Goal: Information Seeking & Learning: Find specific fact

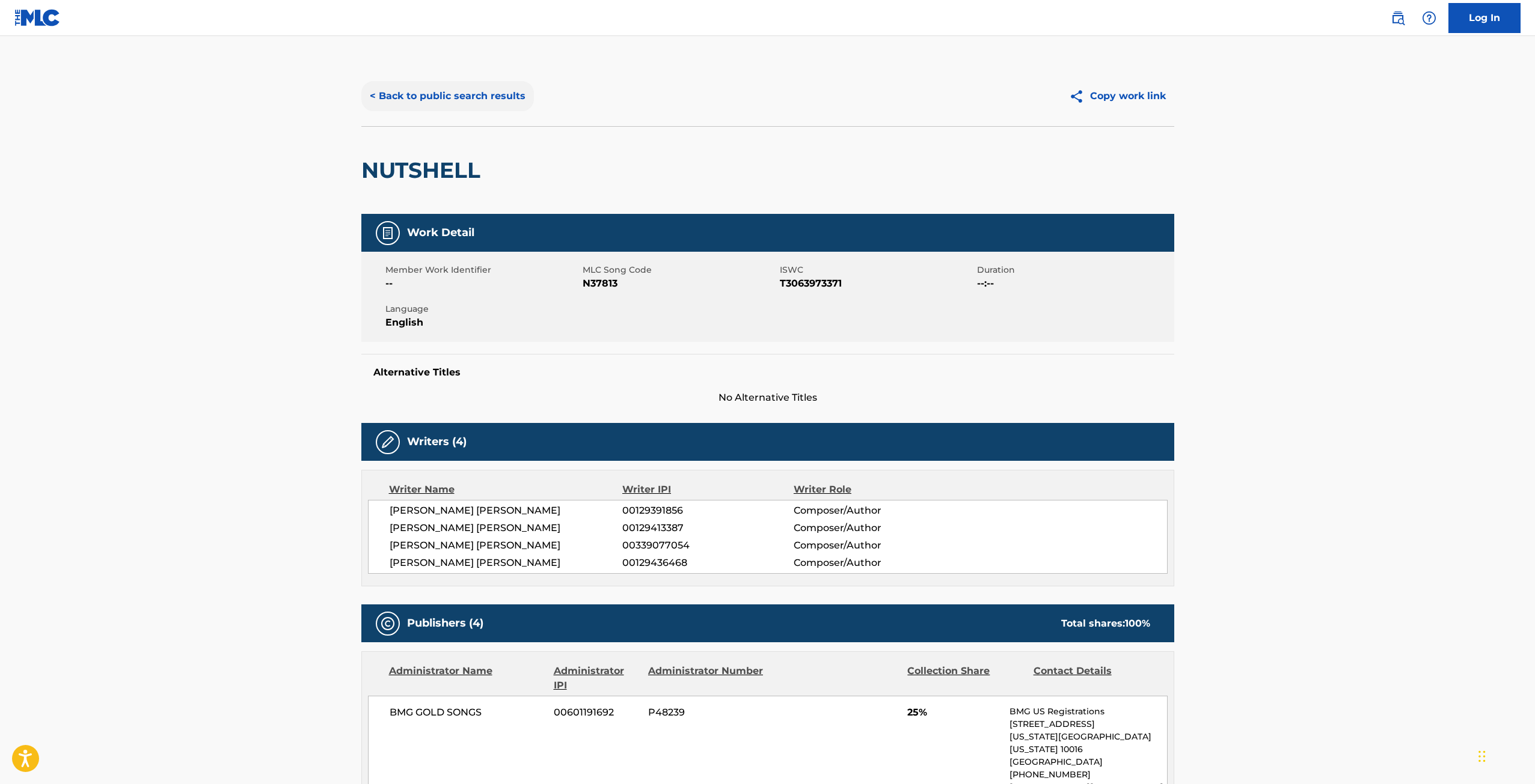
click at [427, 99] on button "< Back to public search results" at bounding box center [447, 96] width 173 height 30
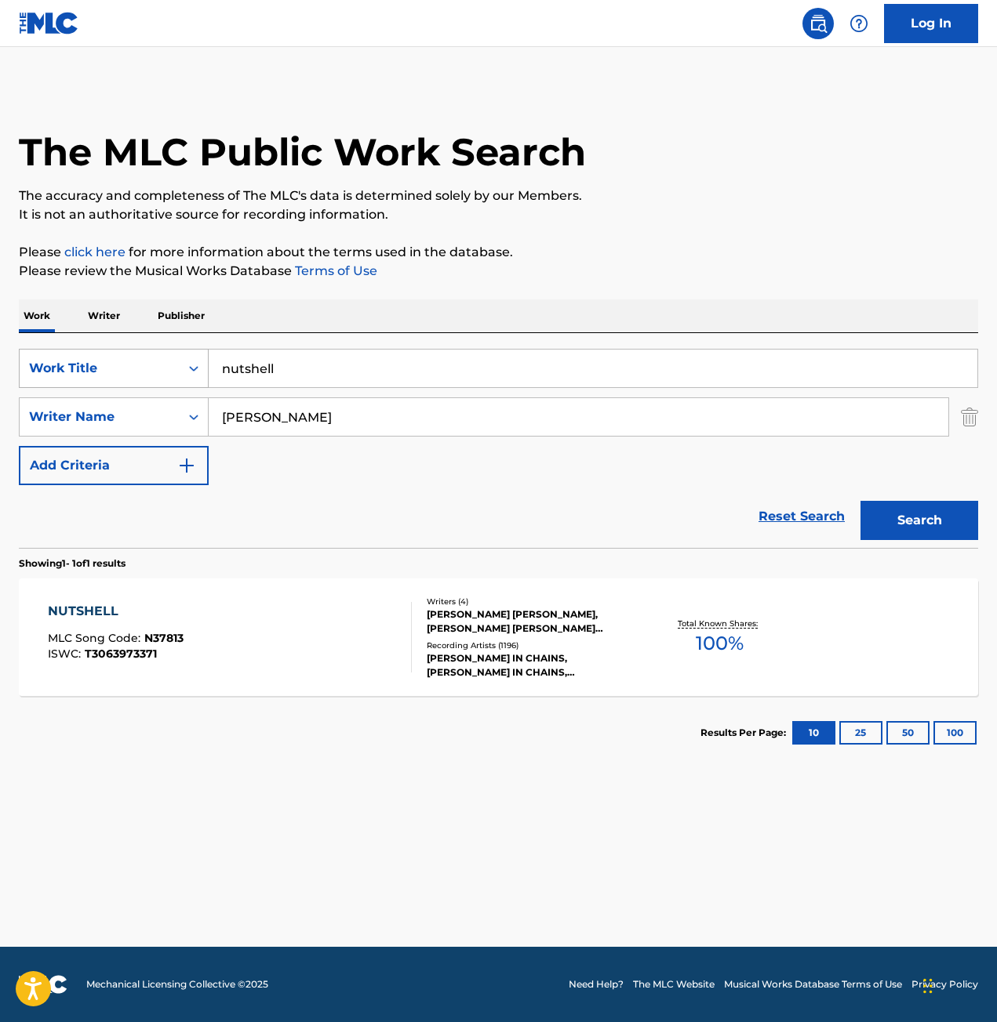
drag, startPoint x: 289, startPoint y: 379, endPoint x: 136, endPoint y: 382, distance: 153.7
click at [136, 382] on div "SearchWithCriteriac6231db6-21a7-4799-afac-ee798a9a57d0 Work Title nutshell" at bounding box center [498, 368] width 959 height 39
type input "e"
type input "everything but you"
drag, startPoint x: 326, startPoint y: 423, endPoint x: 82, endPoint y: 405, distance: 244.5
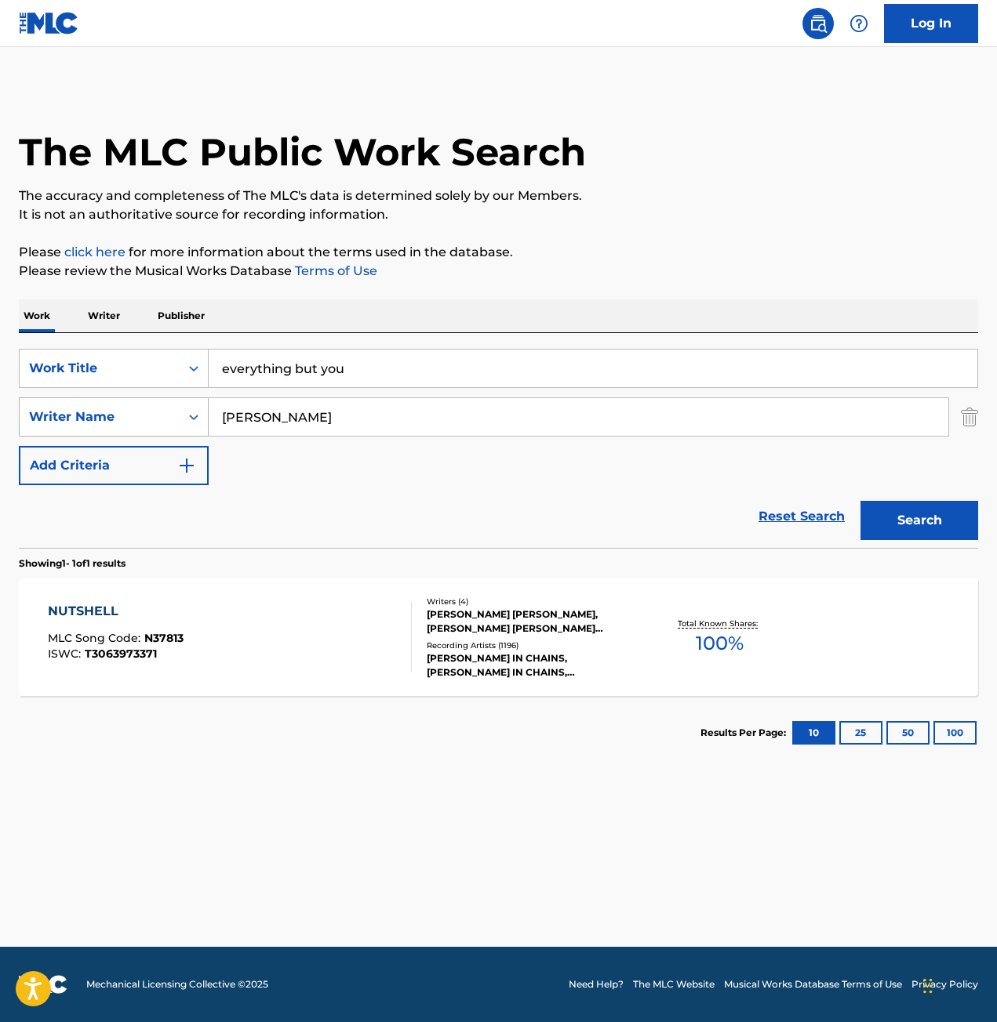
click at [82, 405] on div "SearchWithCriteriaae393751-0ab6-4171-9616-390ca5581f7e Writer Name [PERSON_NAME]" at bounding box center [498, 417] width 959 height 39
type input "[PERSON_NAME]"
click at [860, 501] on button "Search" at bounding box center [919, 520] width 118 height 39
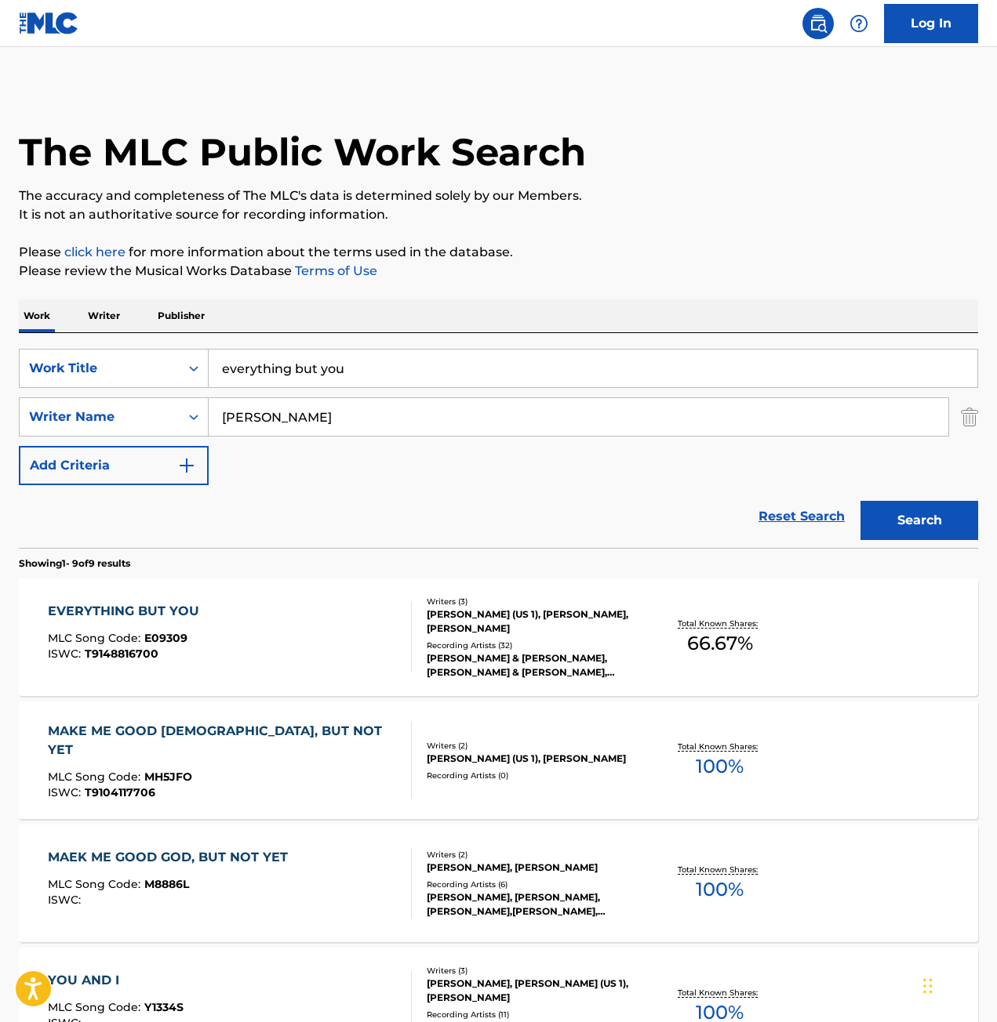
click at [269, 619] on div "EVERYTHING BUT YOU MLC Song Code : E09309 ISWC : T9148816700" at bounding box center [230, 637] width 365 height 71
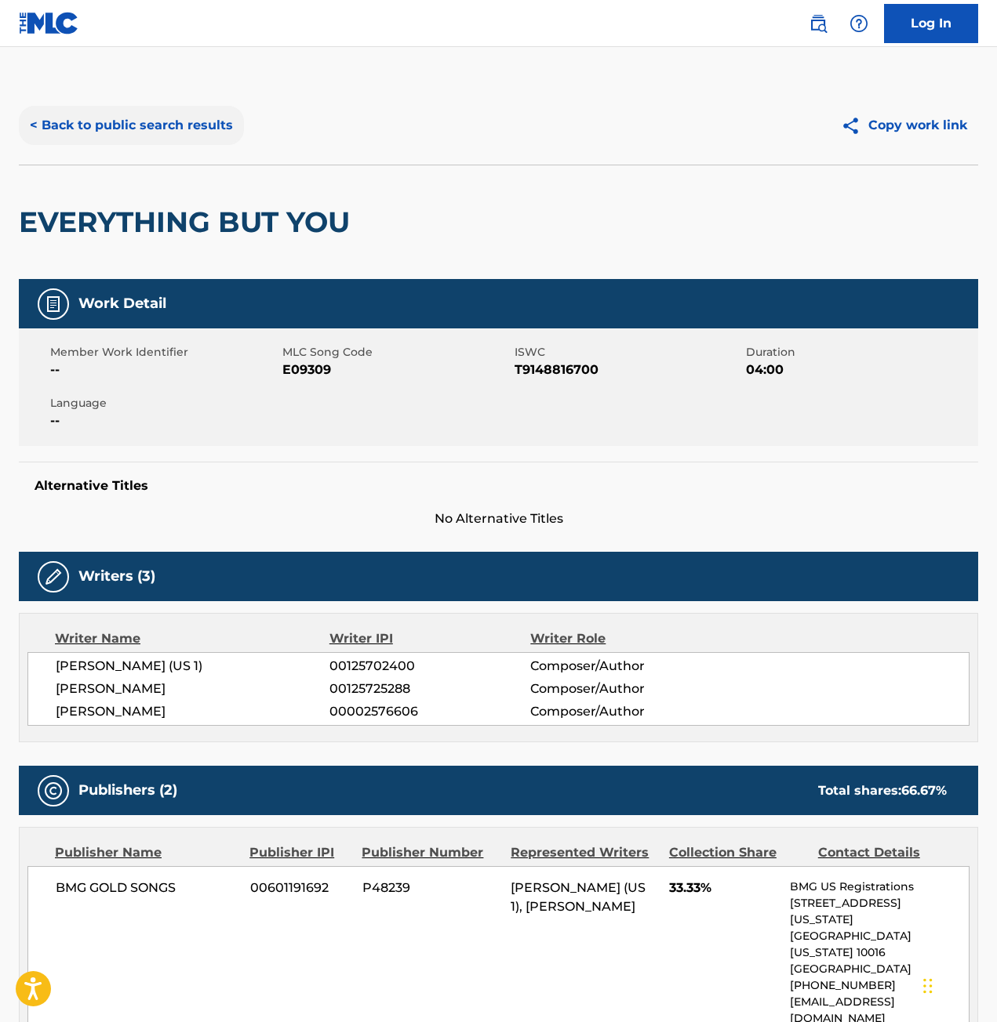
click at [62, 126] on button "< Back to public search results" at bounding box center [131, 125] width 225 height 39
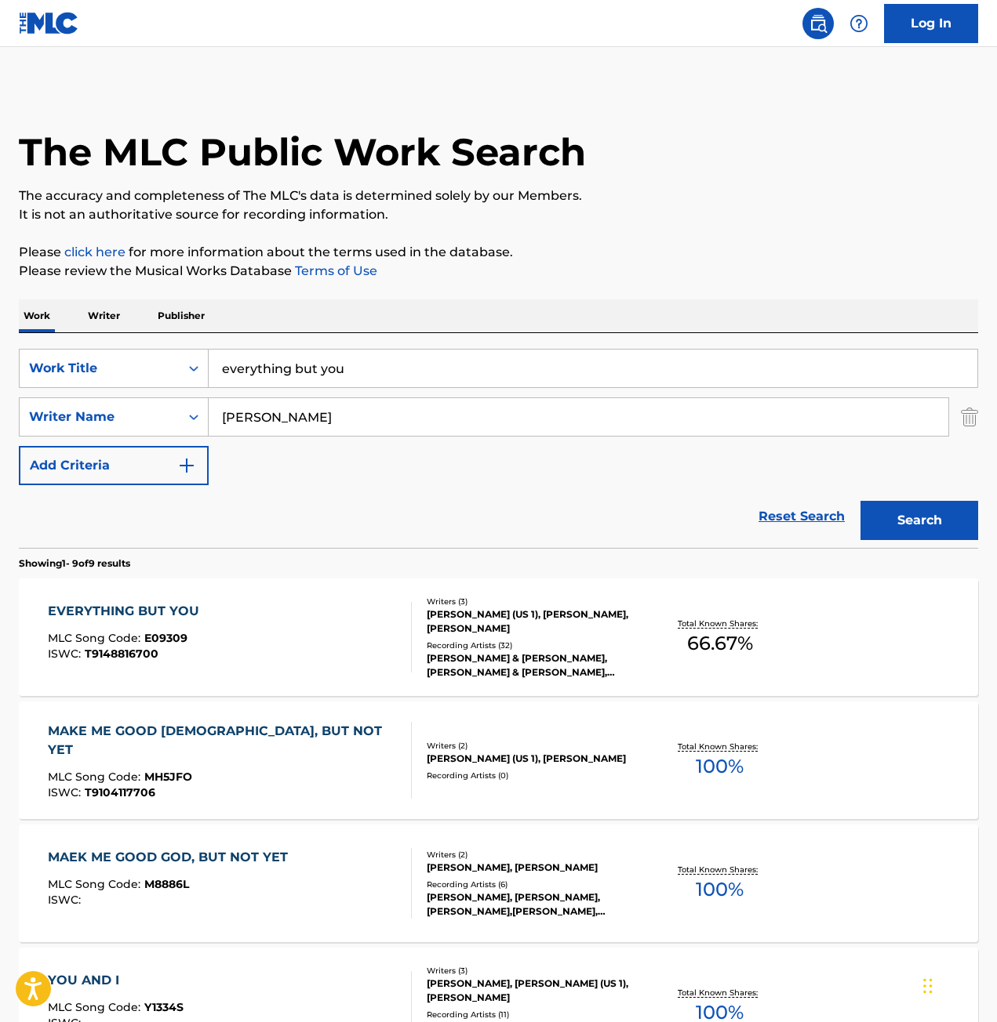
click at [419, 609] on div "Writers ( 3 ) [PERSON_NAME] (US 1), [PERSON_NAME], [PERSON_NAME] Recording Arti…" at bounding box center [525, 638] width 227 height 84
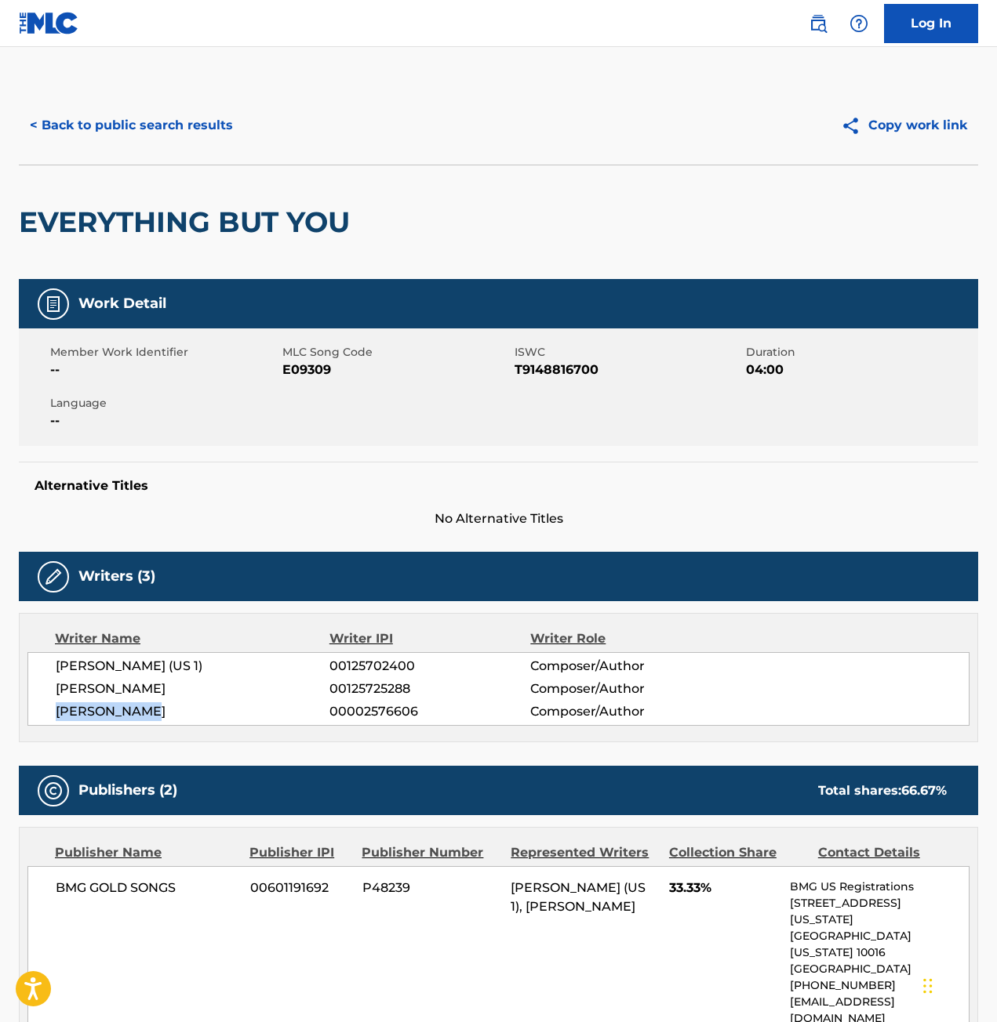
drag, startPoint x: 57, startPoint y: 706, endPoint x: 162, endPoint y: 724, distance: 105.7
click at [162, 724] on div "[PERSON_NAME] (US 1) 00125702400 Composer/Author [PERSON_NAME] 00125725288 Comp…" at bounding box center [498, 689] width 942 height 74
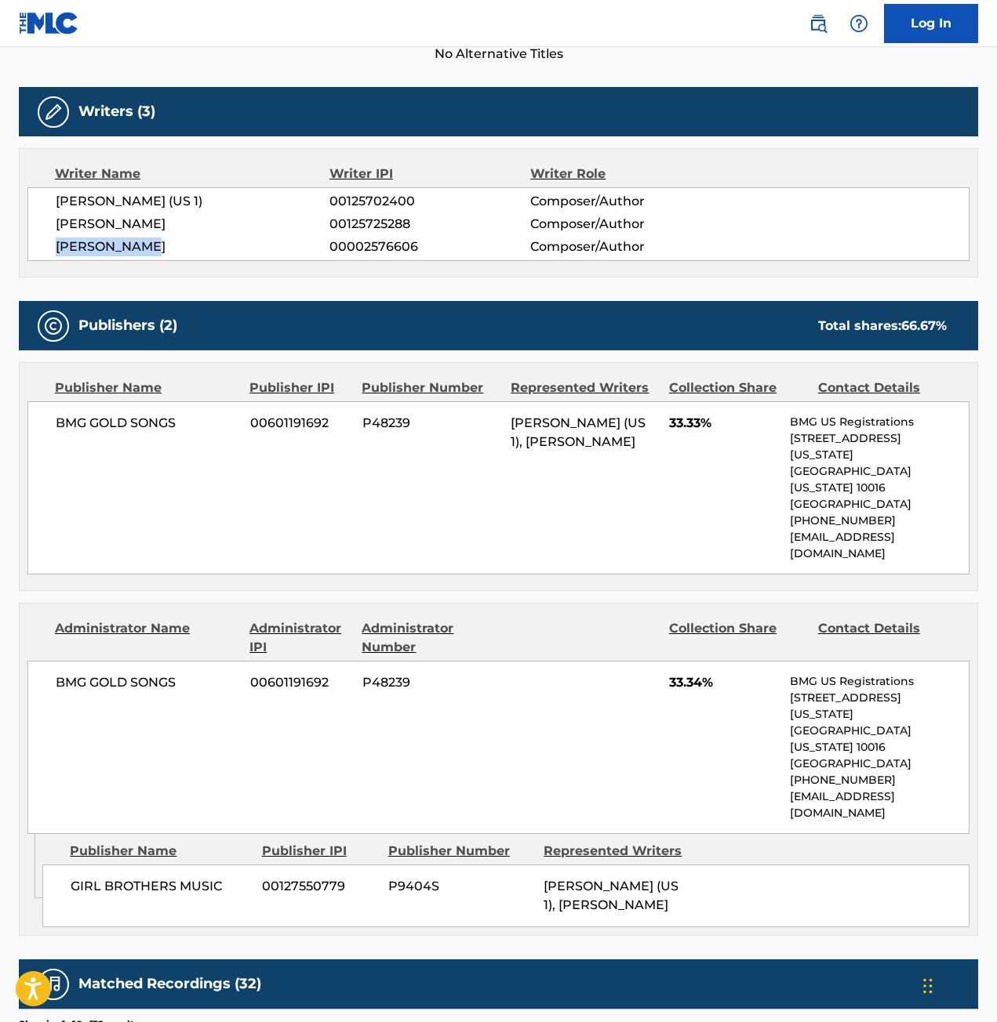
scroll to position [470, 0]
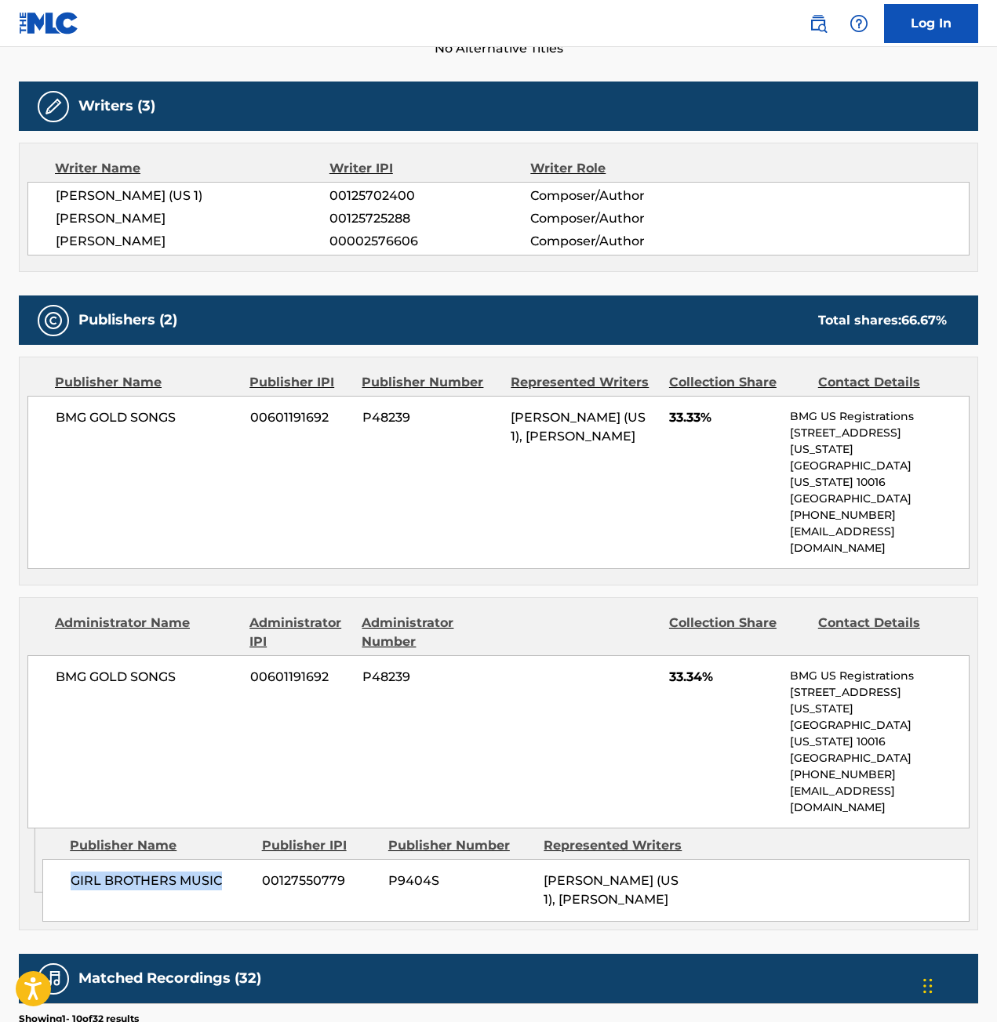
drag, startPoint x: 72, startPoint y: 779, endPoint x: 245, endPoint y: 792, distance: 173.0
click at [245, 859] on div "GIRL BROTHERS MUSIC 00127550779 P9404S [PERSON_NAME] (US 1), [PERSON_NAME]" at bounding box center [505, 890] width 927 height 63
click at [175, 872] on span "GIRL BROTHERS MUSIC" at bounding box center [161, 881] width 180 height 19
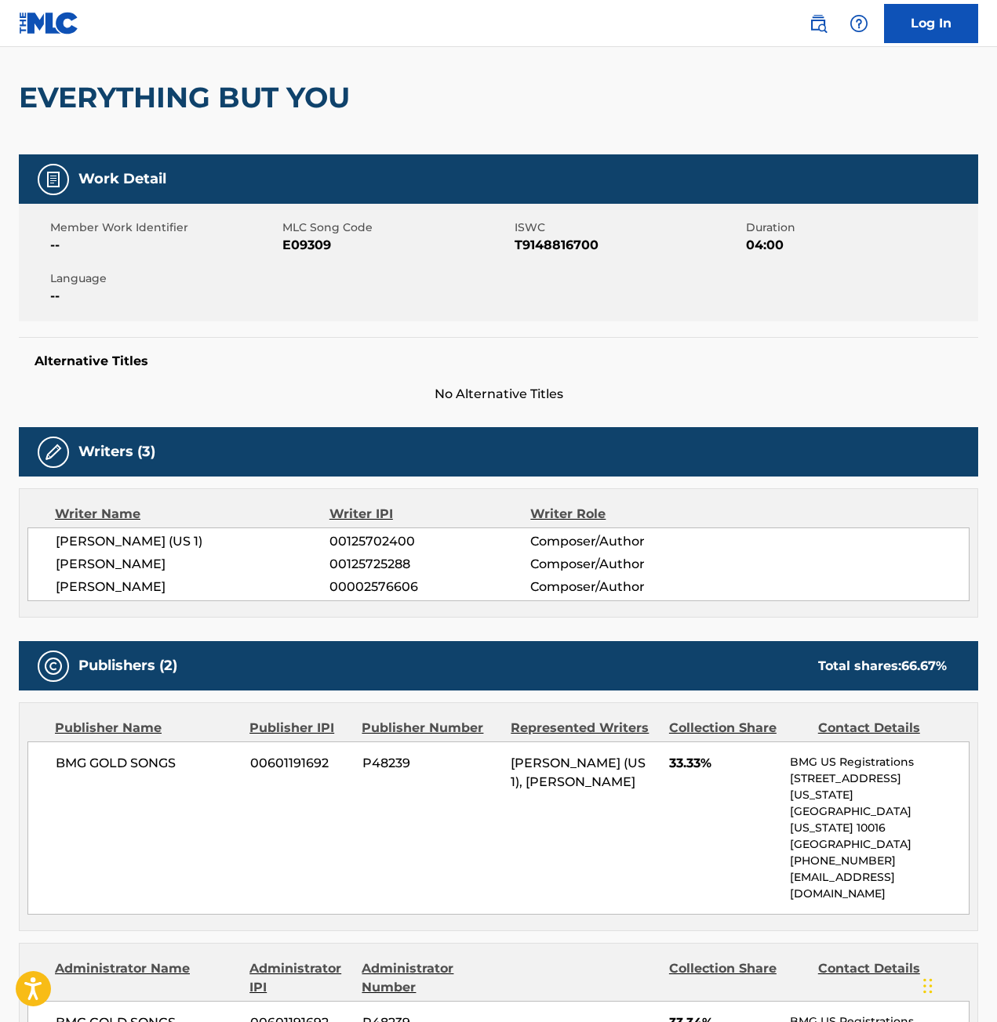
scroll to position [392, 0]
